Goal: Information Seeking & Learning: Learn about a topic

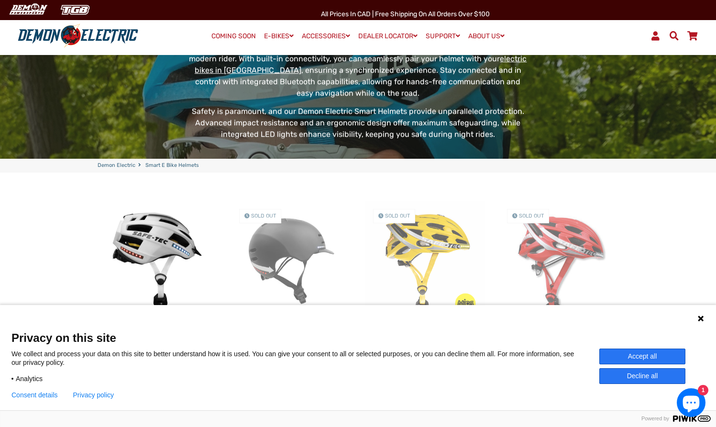
scroll to position [120, 0]
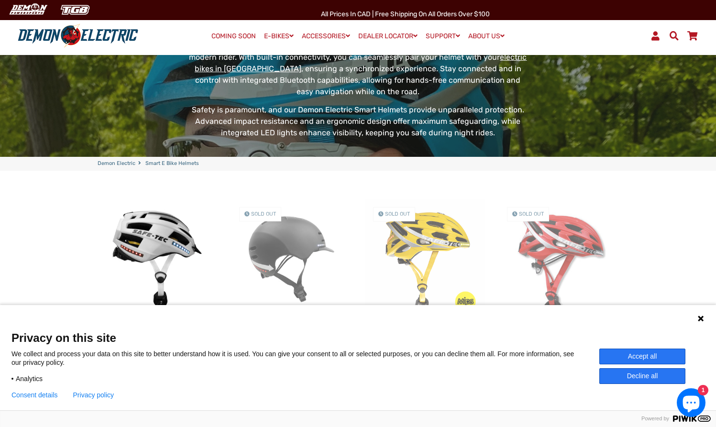
click at [618, 357] on button "Accept all" at bounding box center [642, 357] width 86 height 16
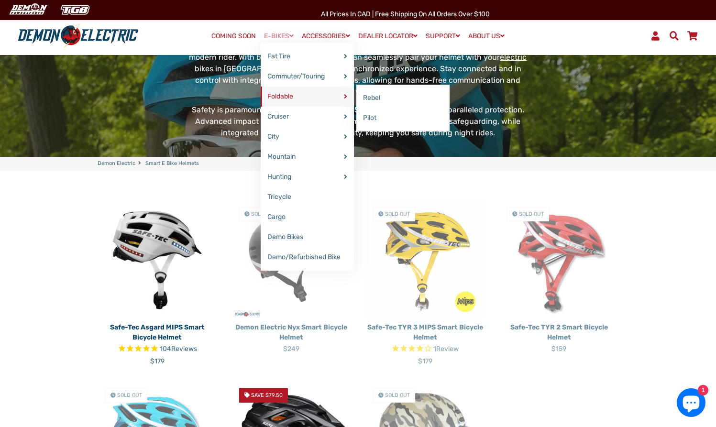
click at [280, 98] on link "Foldable" at bounding box center [307, 97] width 93 height 20
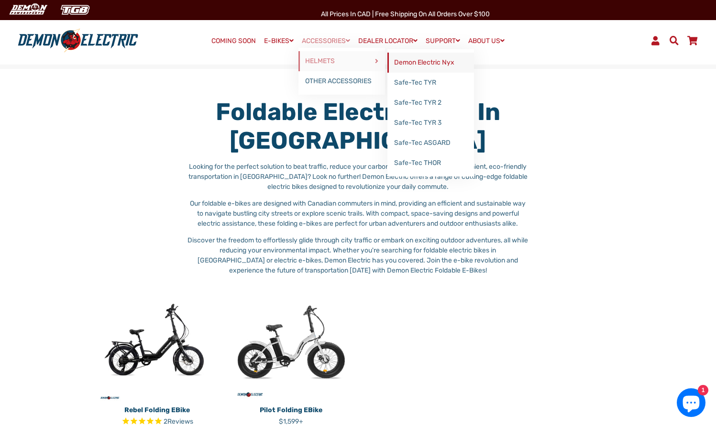
click at [401, 61] on link "Demon Electric Nyx" at bounding box center [431, 63] width 87 height 20
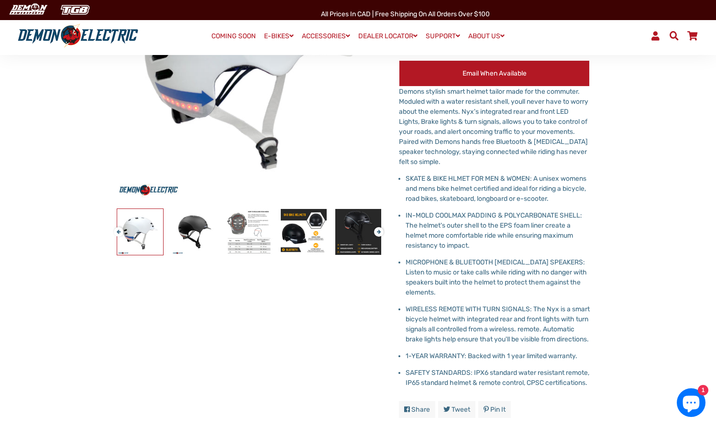
scroll to position [137, 0]
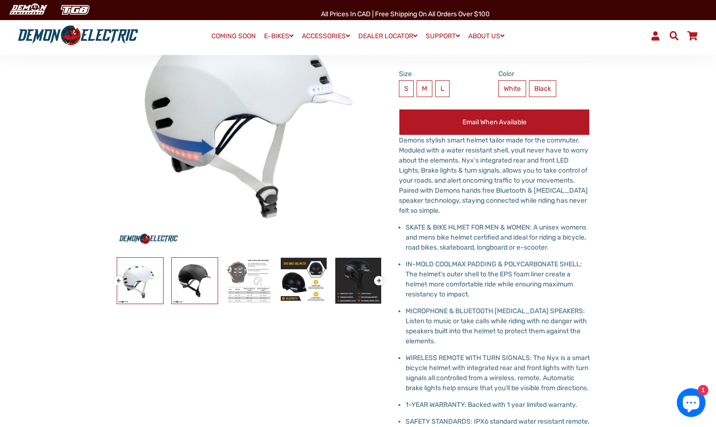
click at [194, 284] on img at bounding box center [195, 281] width 46 height 46
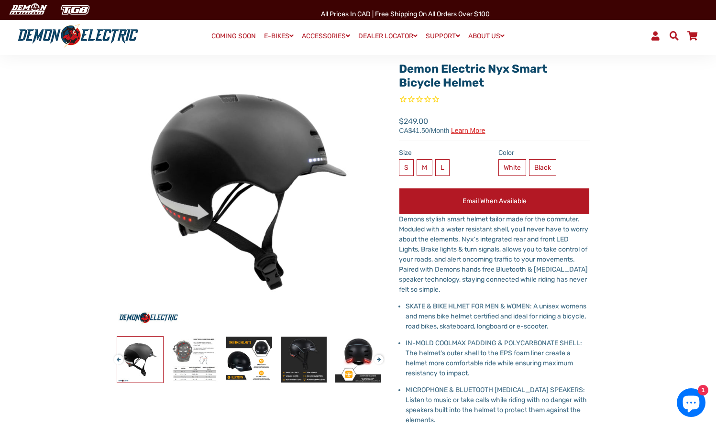
scroll to position [60, 0]
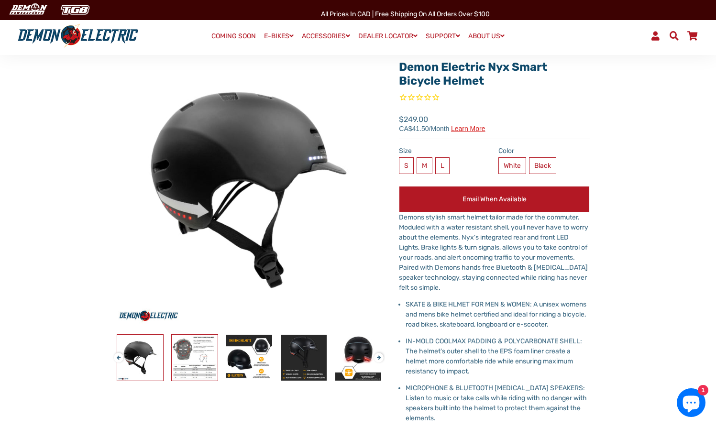
click at [196, 351] on img at bounding box center [195, 358] width 46 height 46
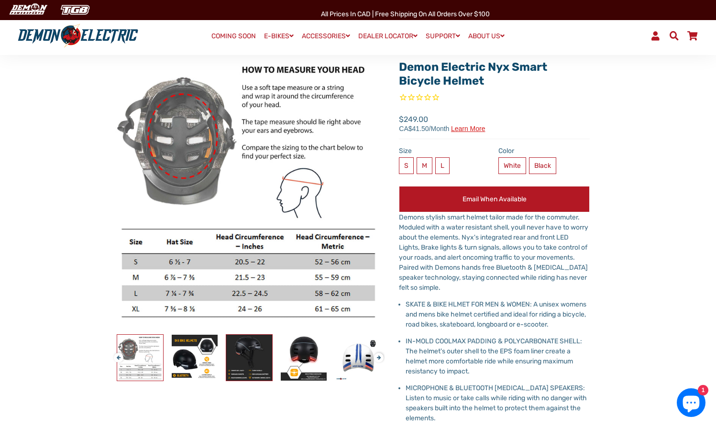
click at [236, 363] on img at bounding box center [249, 358] width 46 height 46
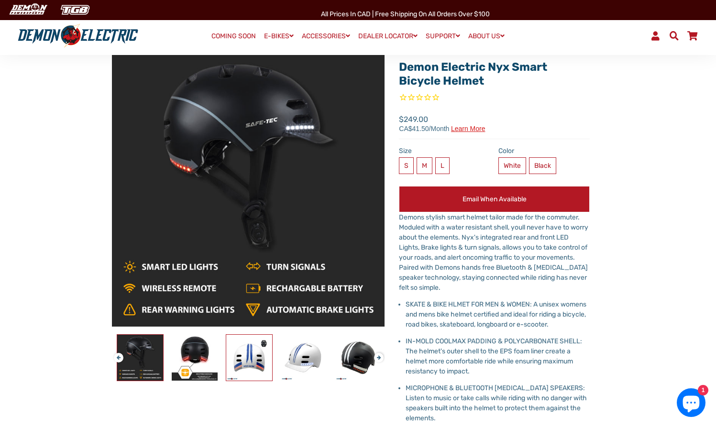
click at [254, 362] on img at bounding box center [249, 358] width 46 height 46
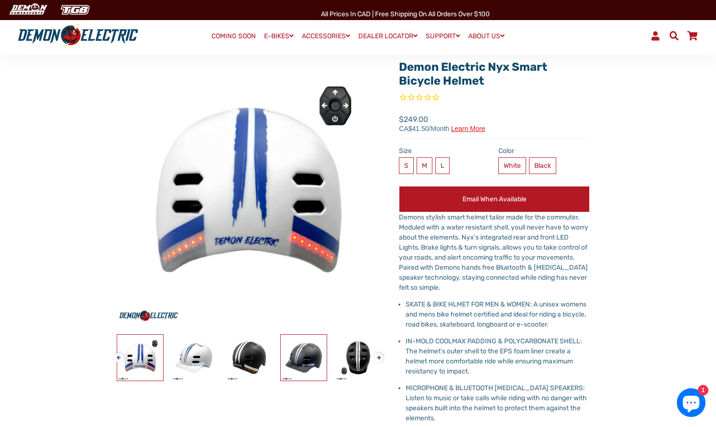
click at [284, 359] on img at bounding box center [304, 358] width 46 height 46
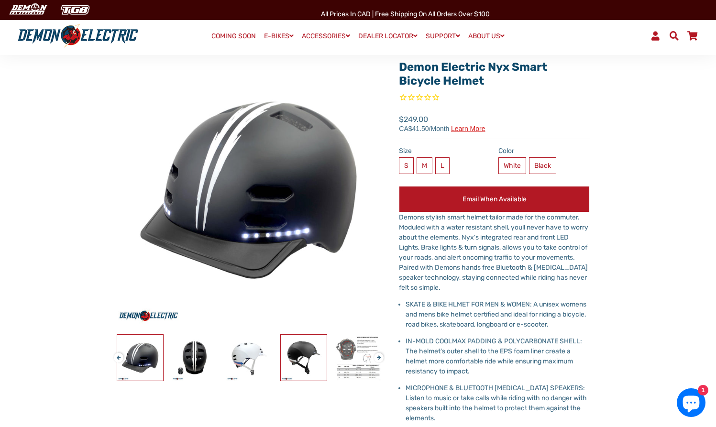
click at [299, 356] on img at bounding box center [304, 358] width 46 height 46
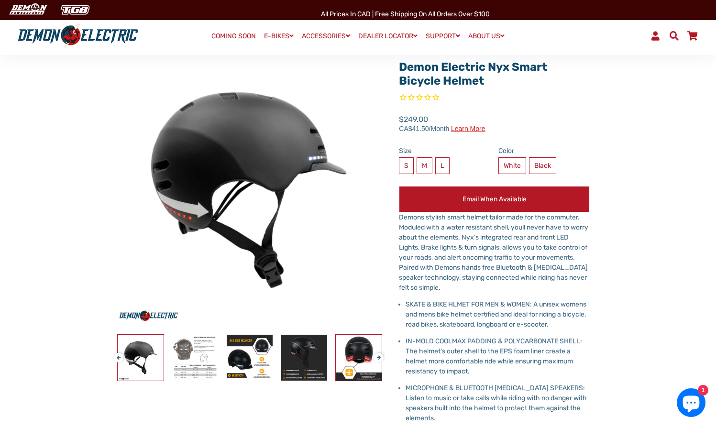
click at [343, 357] on img at bounding box center [359, 358] width 46 height 46
click at [354, 357] on img at bounding box center [358, 358] width 46 height 46
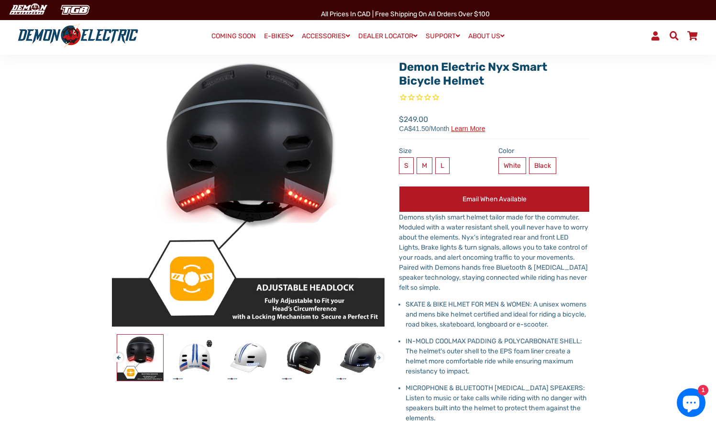
click at [380, 357] on button "Next" at bounding box center [377, 353] width 6 height 11
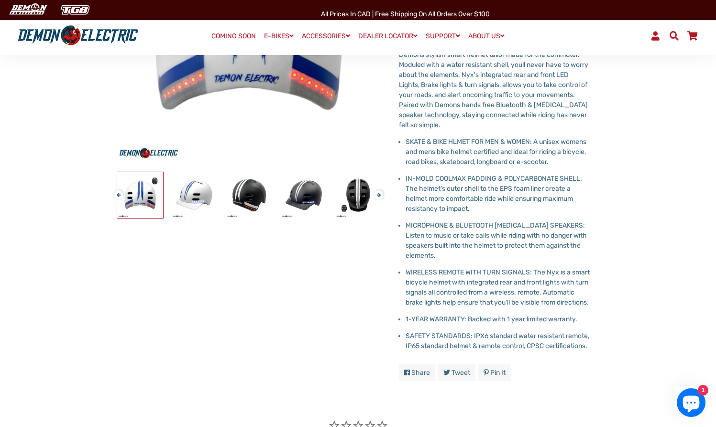
scroll to position [0, 0]
